Goal: Task Accomplishment & Management: Manage account settings

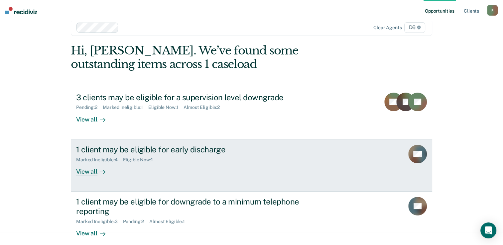
scroll to position [20, 0]
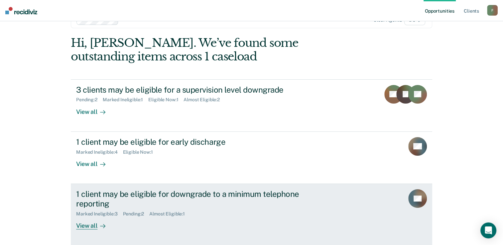
click at [89, 225] on div "View all" at bounding box center [94, 223] width 37 height 13
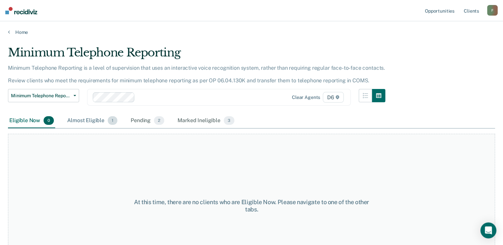
click at [91, 120] on div "Almost Eligible 1" at bounding box center [92, 121] width 53 height 15
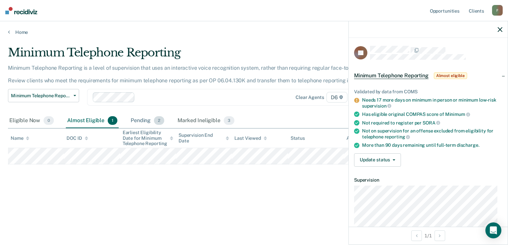
click at [147, 122] on div "Pending 2" at bounding box center [147, 121] width 36 height 15
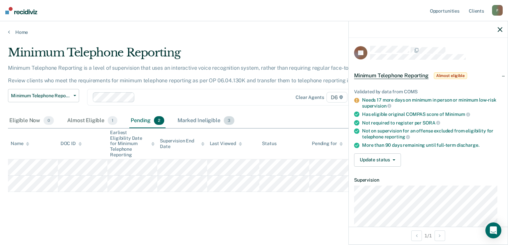
click at [198, 121] on div "Marked Ineligible 3" at bounding box center [205, 121] width 59 height 15
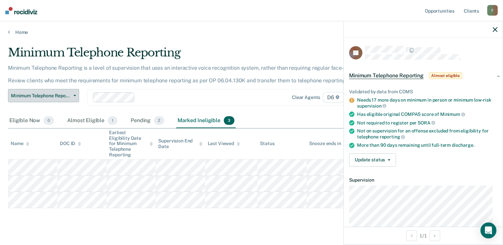
click at [72, 97] on button "Minimum Telephone Reporting" at bounding box center [43, 95] width 71 height 13
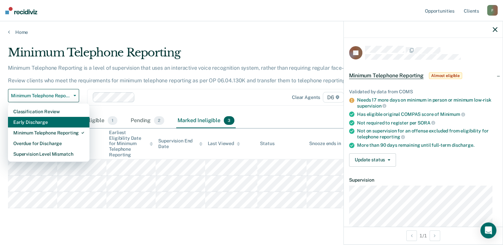
click at [58, 120] on div "Early Discharge" at bounding box center [48, 122] width 71 height 11
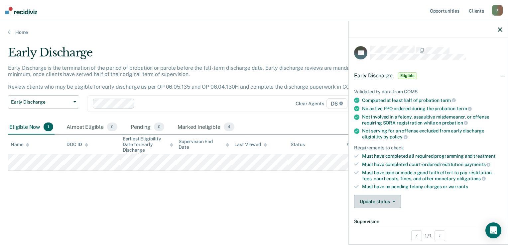
click at [380, 197] on button "Update status" at bounding box center [377, 201] width 47 height 13
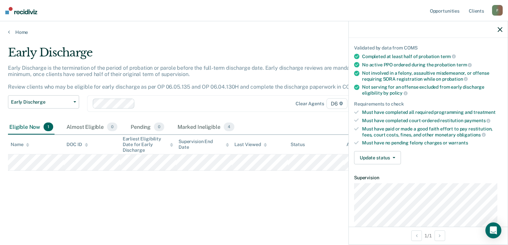
scroll to position [48, 0]
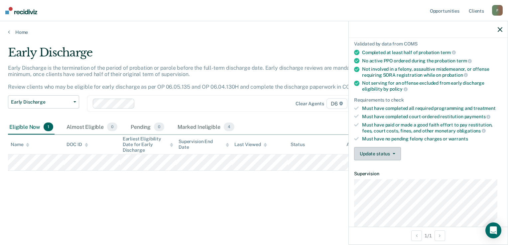
click at [380, 151] on button "Update status" at bounding box center [377, 153] width 47 height 13
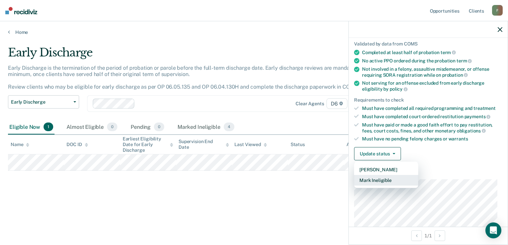
click at [377, 178] on button "Mark Ineligible" at bounding box center [386, 180] width 64 height 11
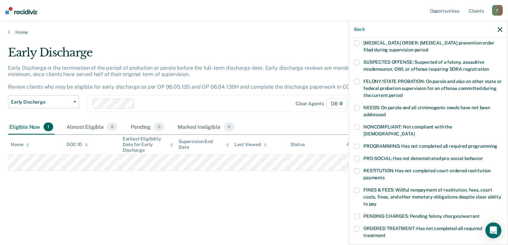
click at [355, 168] on span at bounding box center [356, 170] width 5 height 5
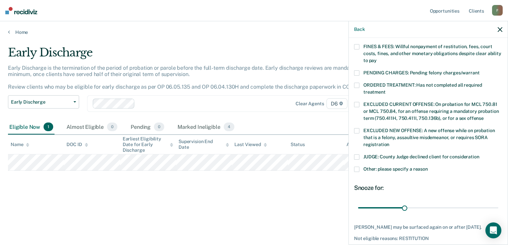
scroll to position [193, 0]
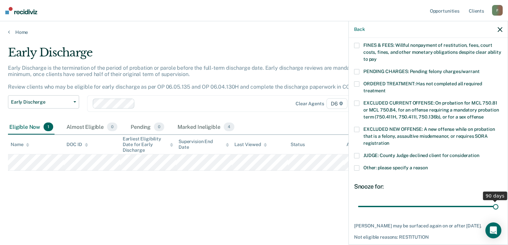
drag, startPoint x: 402, startPoint y: 202, endPoint x: 492, endPoint y: 199, distance: 90.1
click at [492, 201] on input "range" at bounding box center [428, 207] width 140 height 12
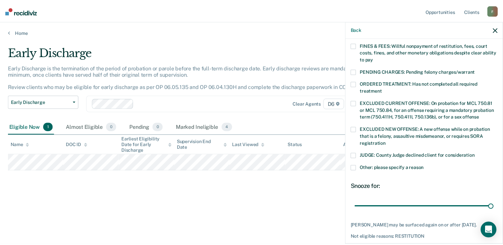
scroll to position [218, 0]
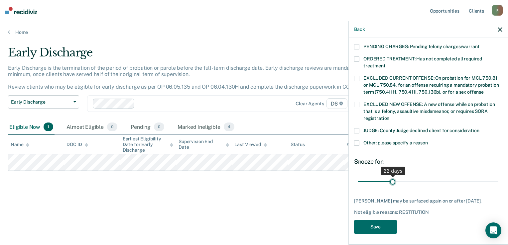
click at [391, 176] on input "range" at bounding box center [428, 182] width 140 height 12
click at [399, 176] on input "range" at bounding box center [428, 182] width 140 height 12
type input "30"
click at [403, 176] on input "range" at bounding box center [428, 182] width 140 height 12
click at [377, 223] on button "Save" at bounding box center [375, 227] width 43 height 14
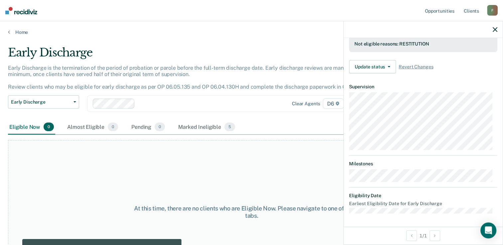
scroll to position [181, 0]
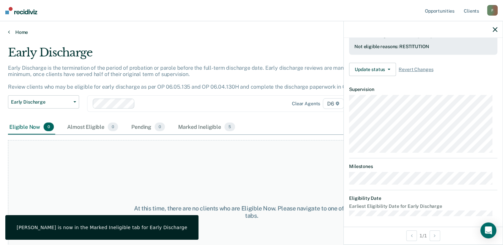
click at [16, 31] on link "Home" at bounding box center [251, 32] width 487 height 6
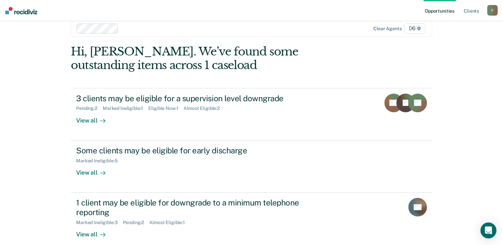
scroll to position [20, 0]
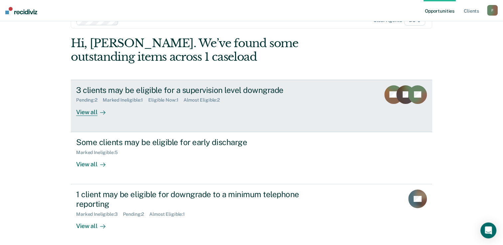
click at [81, 114] on div "View all" at bounding box center [94, 109] width 37 height 13
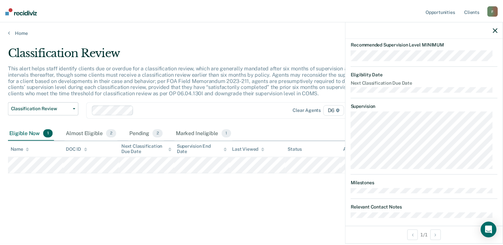
scroll to position [120, 0]
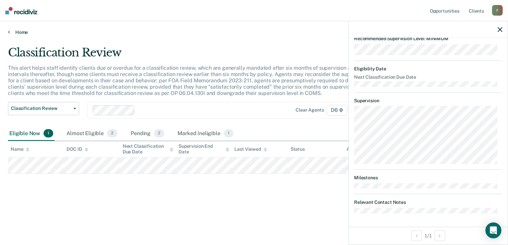
click at [19, 31] on link "Home" at bounding box center [254, 32] width 492 height 6
